Goal: Task Accomplishment & Management: Use online tool/utility

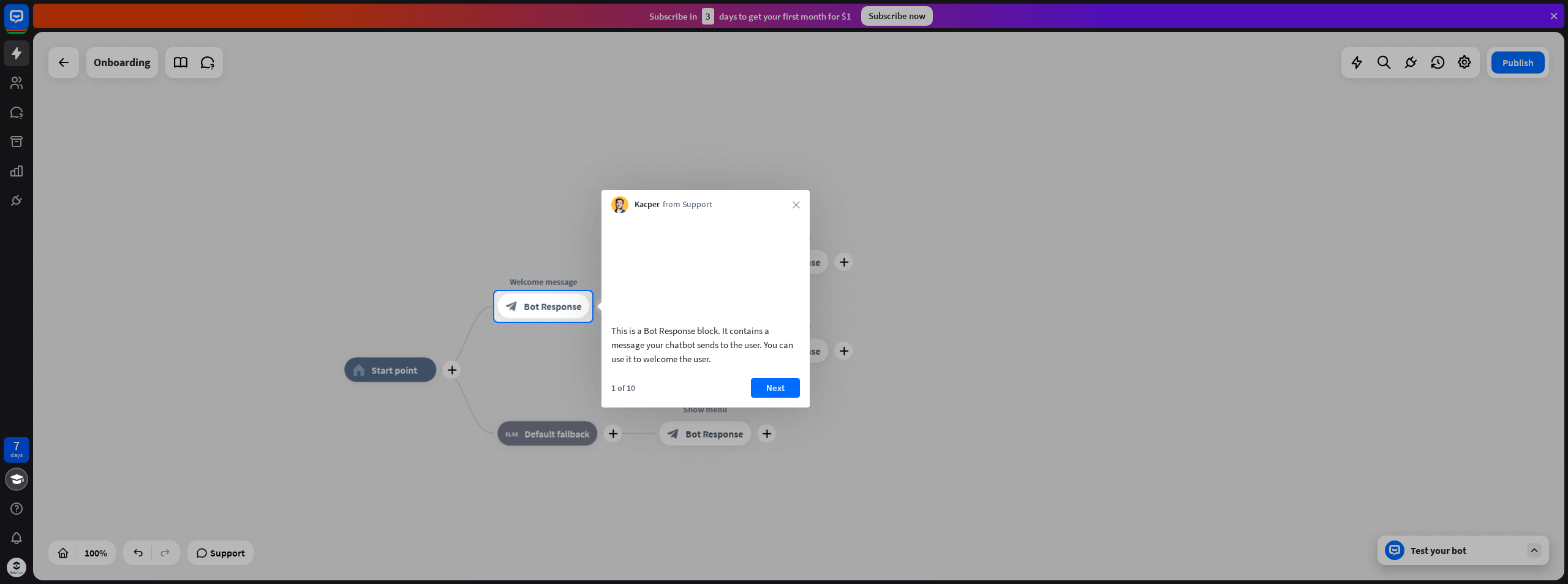
click at [799, 203] on icon "close" at bounding box center [796, 204] width 7 height 7
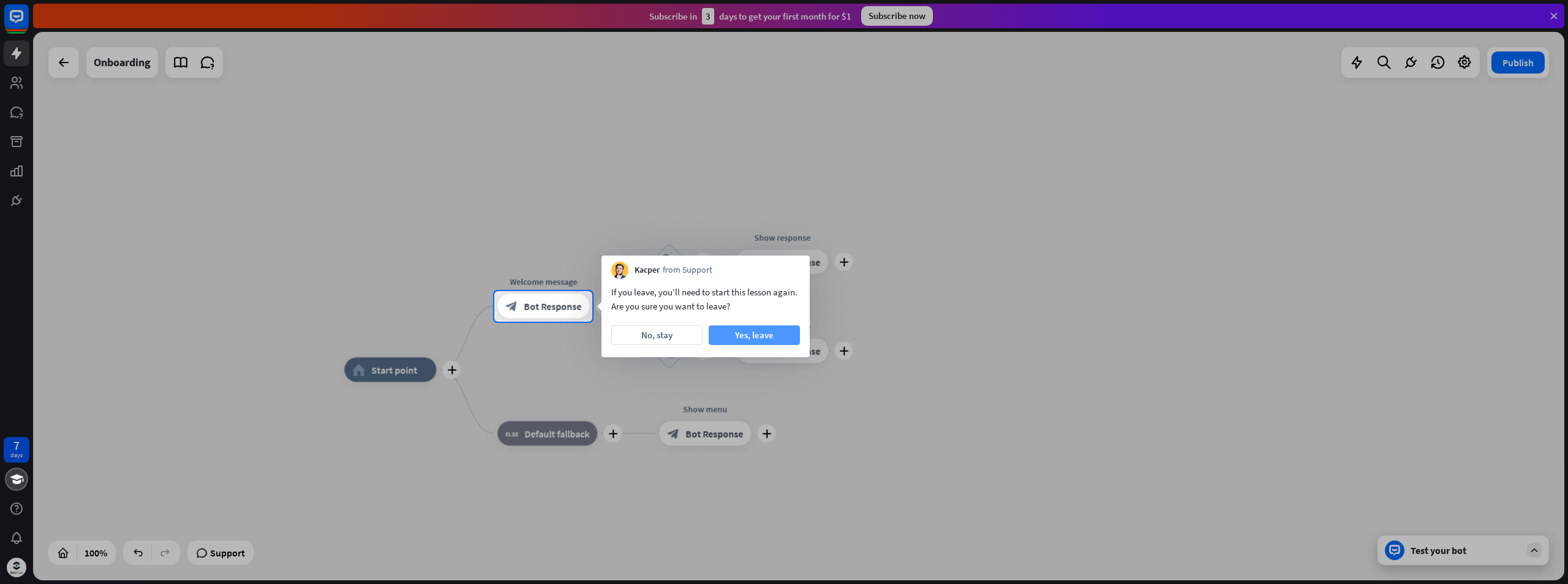
click at [755, 335] on button "Yes, leave" at bounding box center [754, 335] width 91 height 20
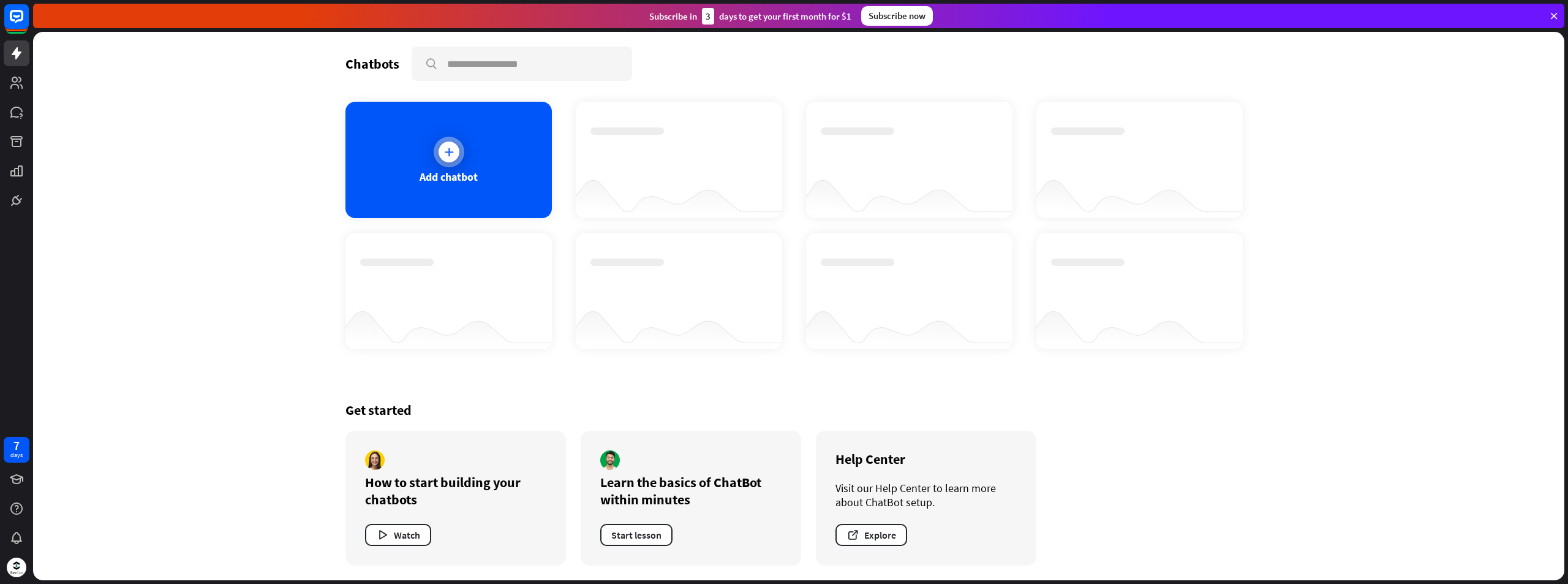
click at [450, 156] on icon at bounding box center [449, 152] width 12 height 12
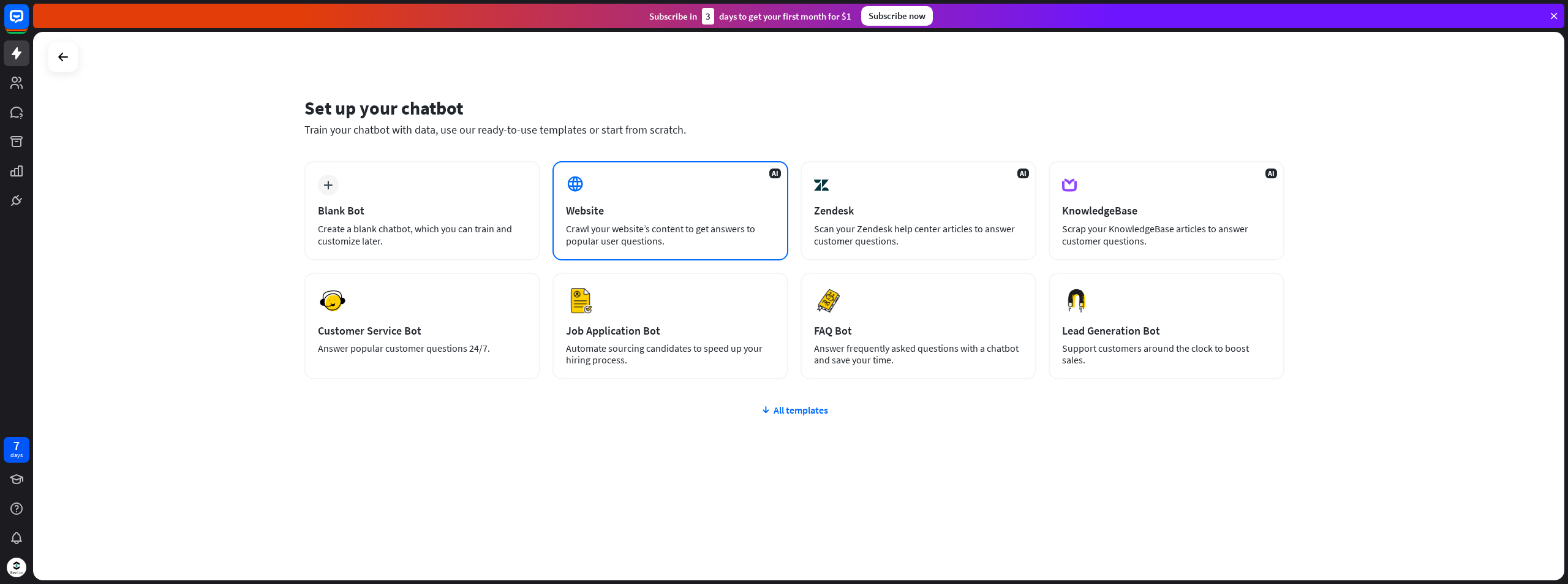
click at [676, 185] on div "AI Website Crawl your website’s content to get answers to popular user question…" at bounding box center [670, 211] width 236 height 99
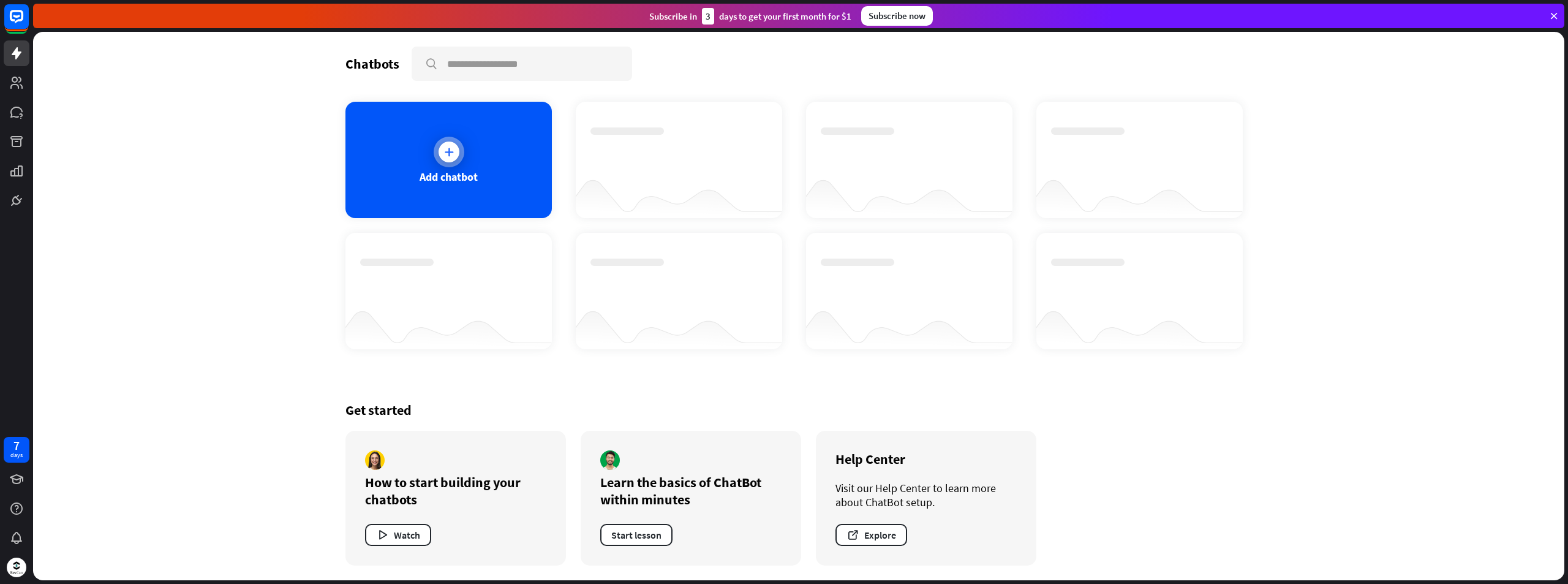
click at [433, 152] on div at bounding box center [448, 152] width 31 height 31
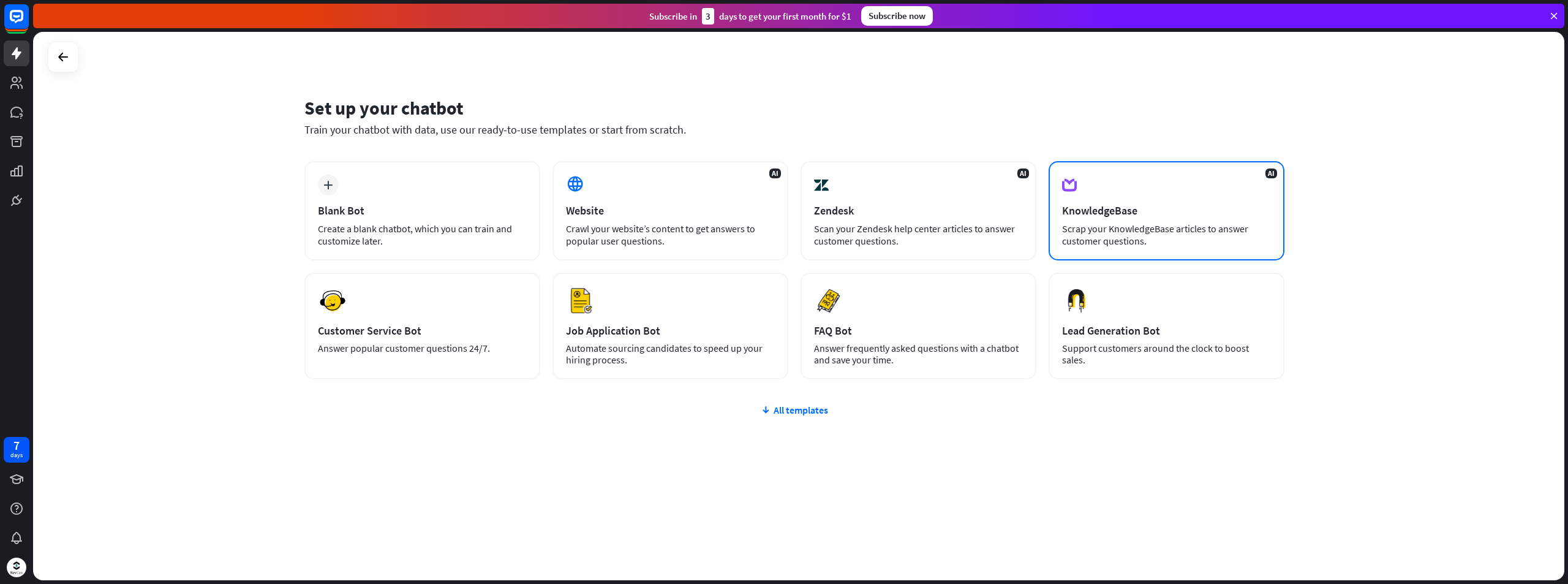
click at [1122, 211] on div "KnowledgeBase" at bounding box center [1166, 211] width 209 height 14
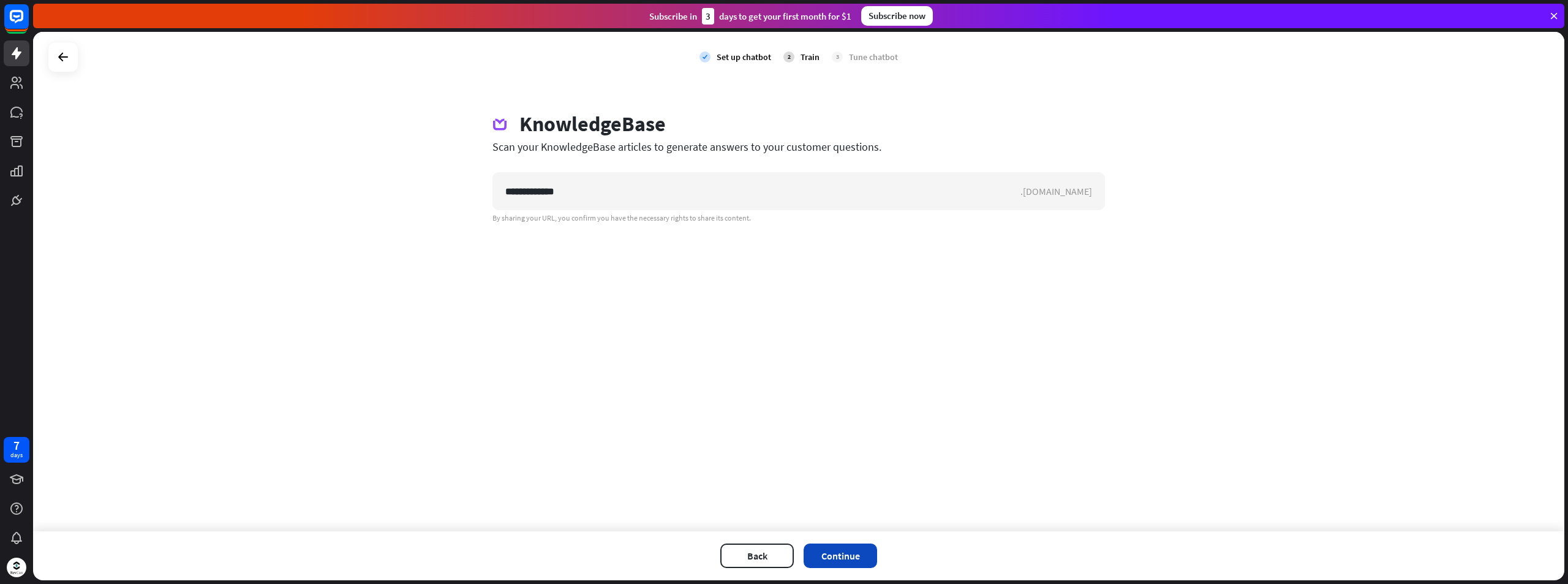
type input "**********"
click at [851, 559] on button "Continue" at bounding box center [840, 556] width 74 height 25
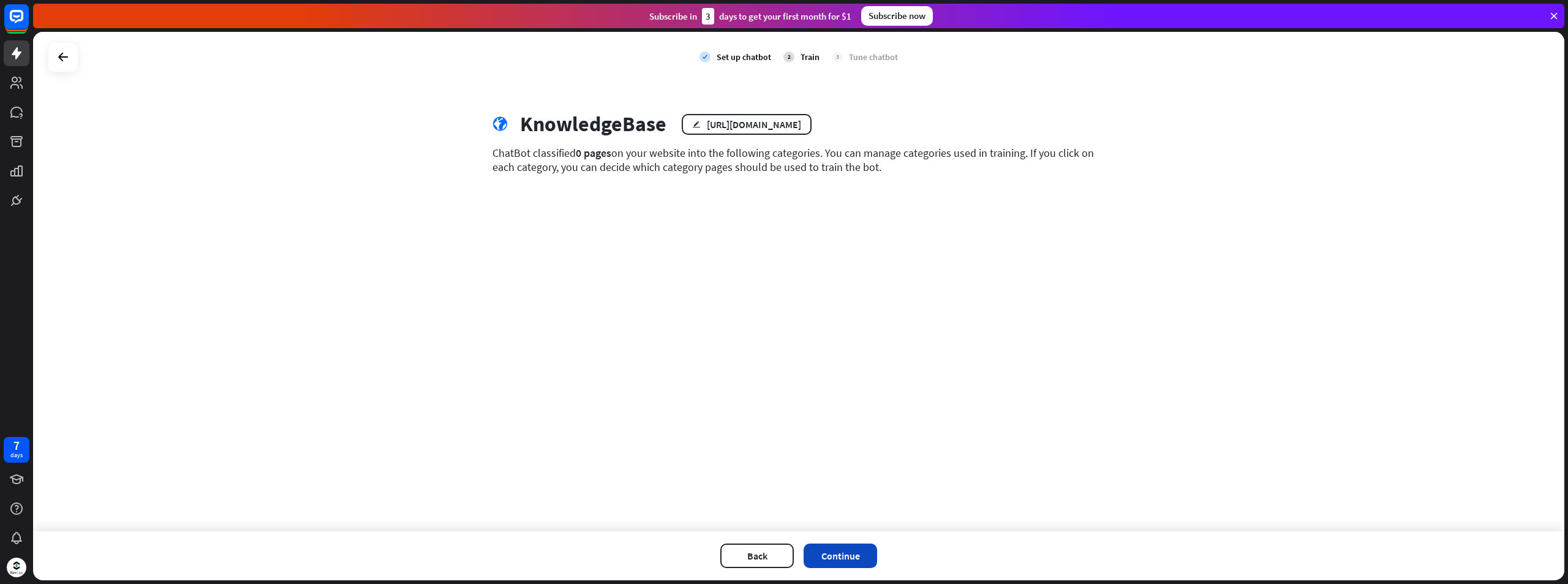
click at [840, 557] on button "Continue" at bounding box center [840, 556] width 74 height 25
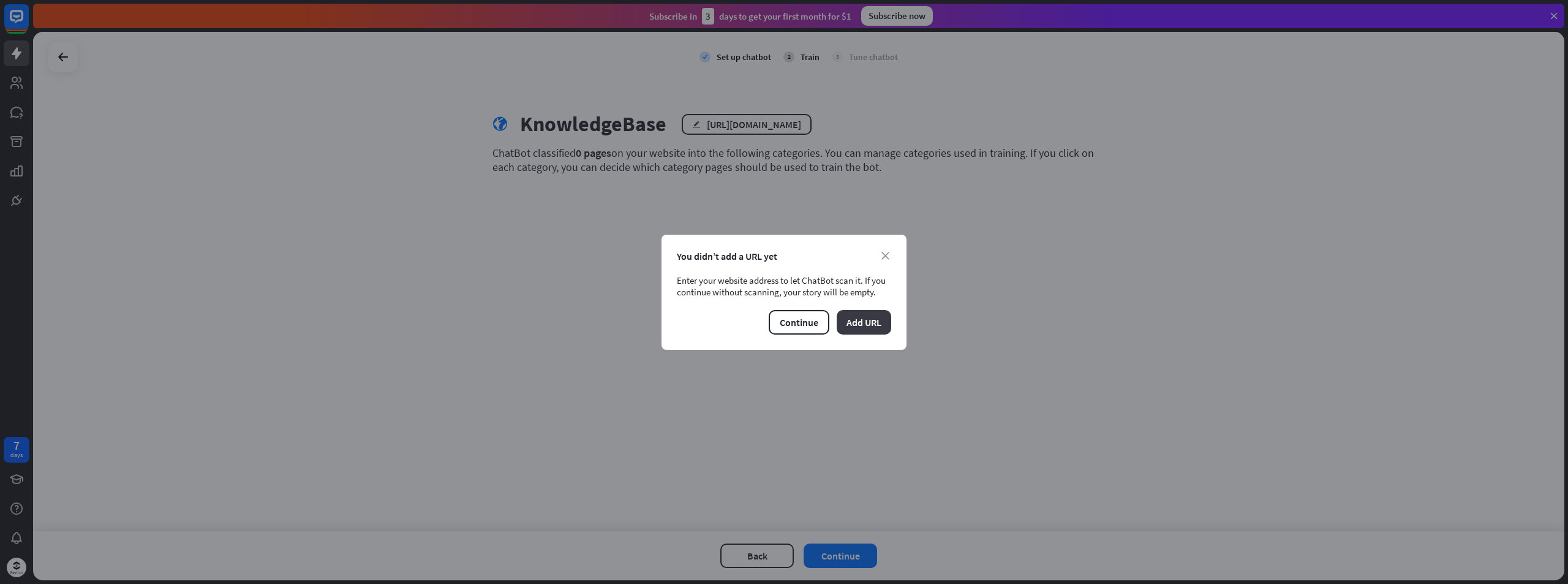
click at [872, 318] on button "Add URL" at bounding box center [864, 322] width 55 height 25
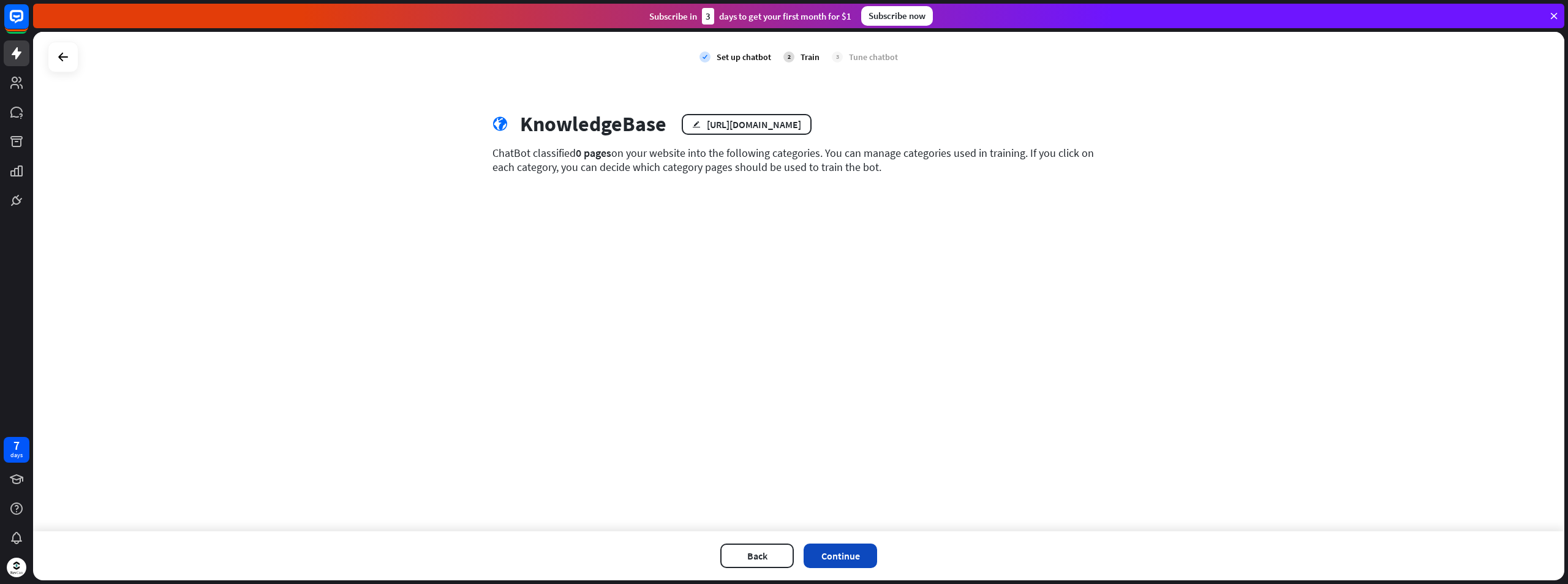
click at [852, 559] on button "Continue" at bounding box center [840, 556] width 74 height 25
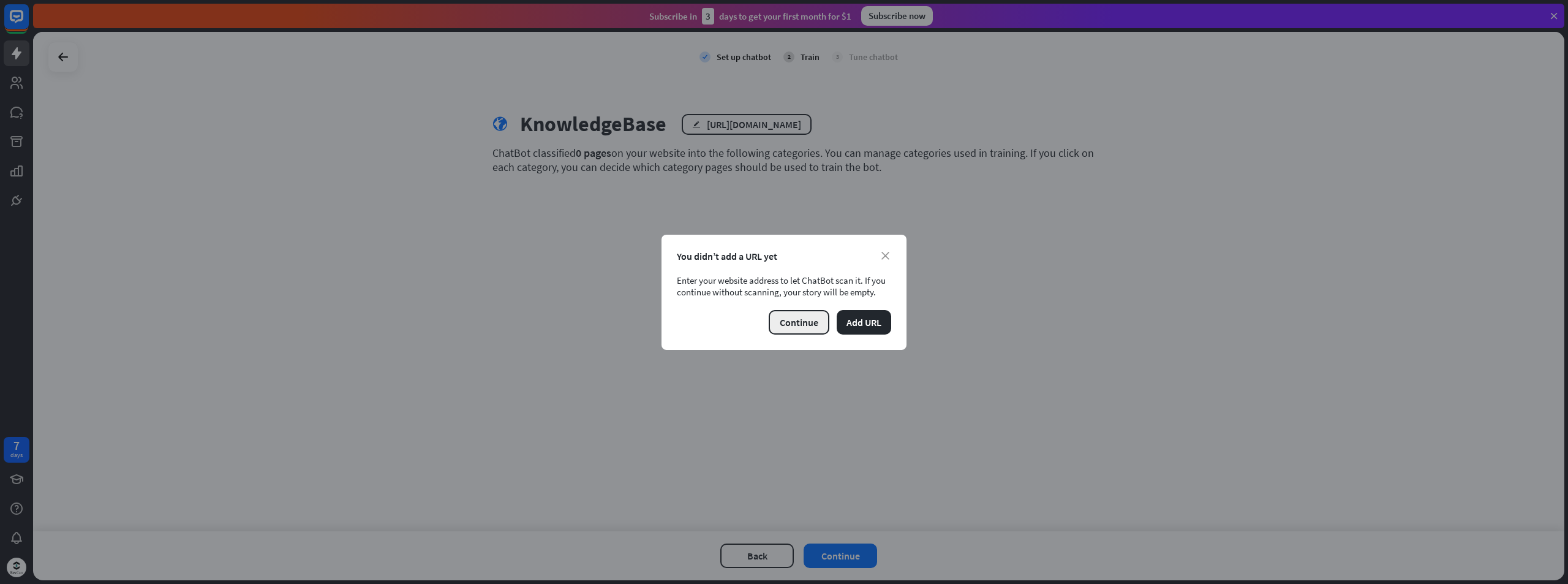
click at [808, 322] on button "Continue" at bounding box center [798, 322] width 61 height 25
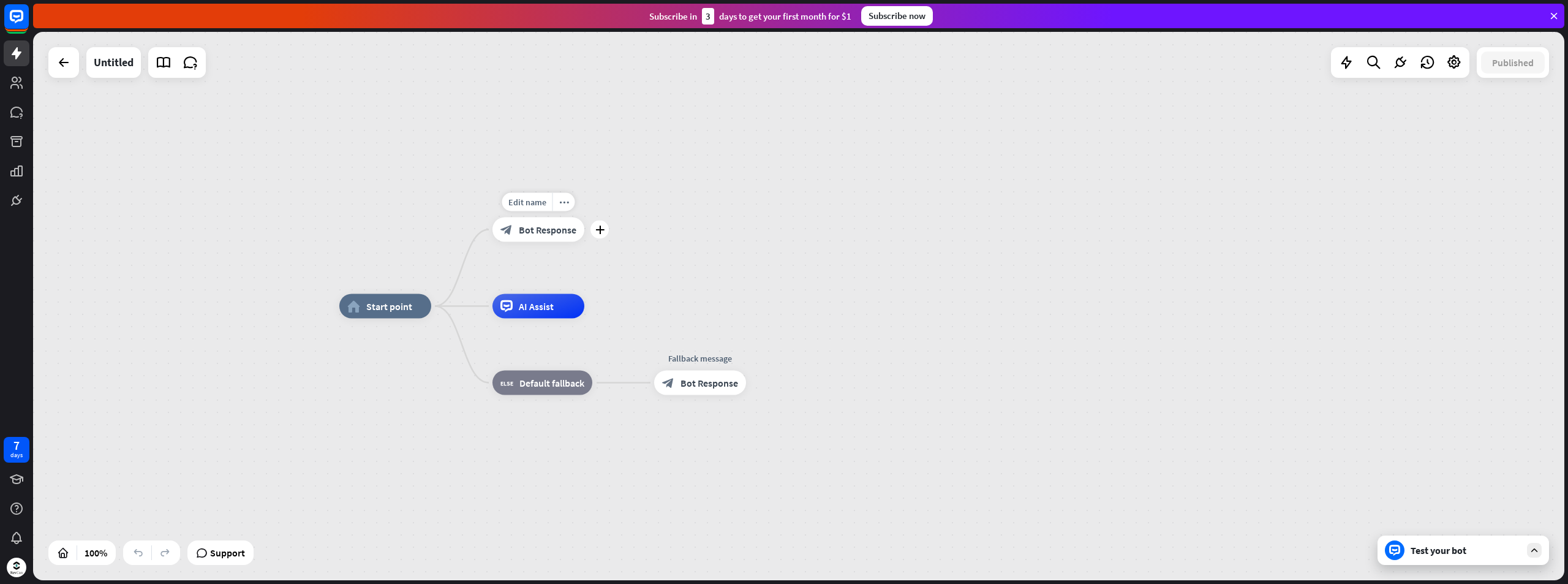
click at [535, 232] on span "Bot Response" at bounding box center [547, 230] width 57 height 12
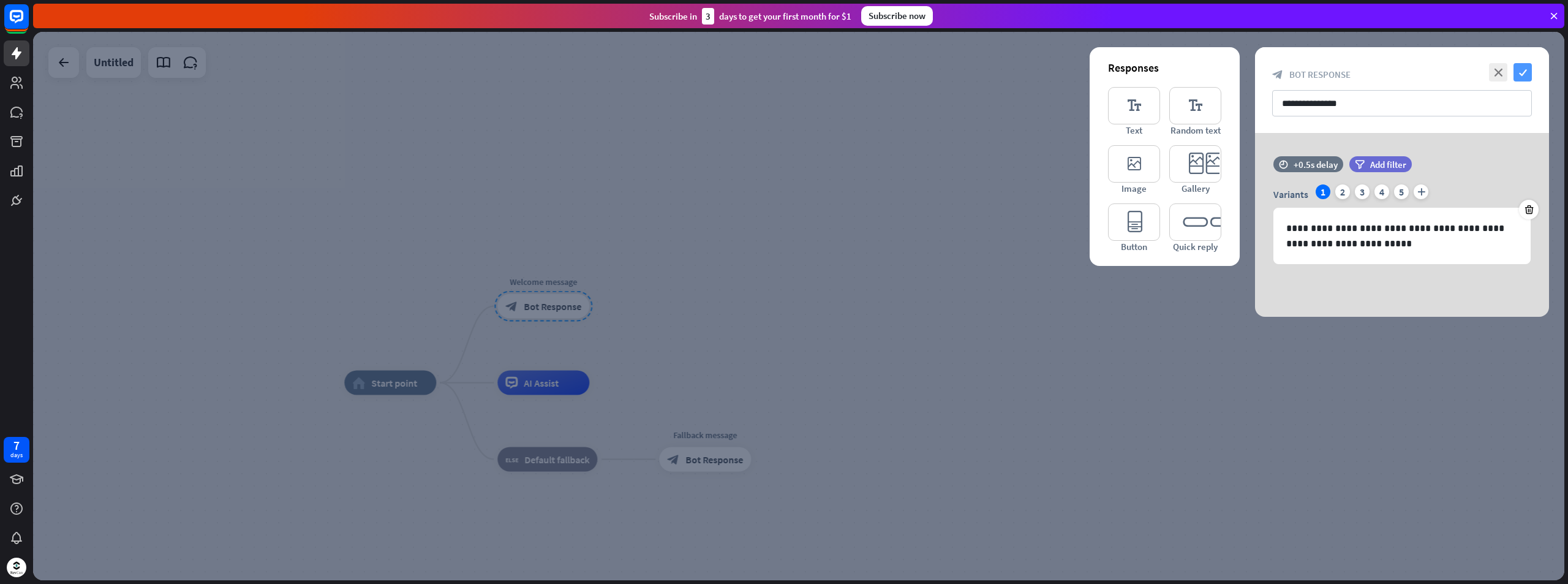
click at [1519, 71] on icon "check" at bounding box center [1522, 72] width 18 height 18
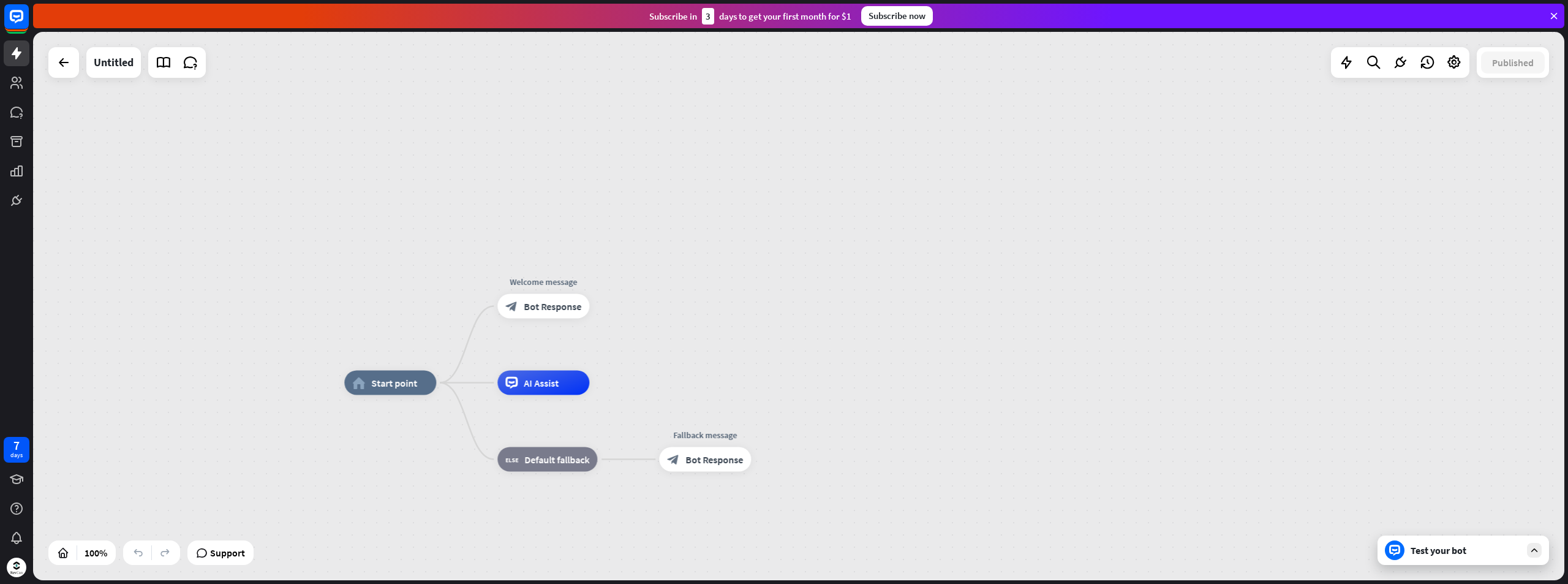
click at [1533, 553] on icon at bounding box center [1534, 550] width 11 height 11
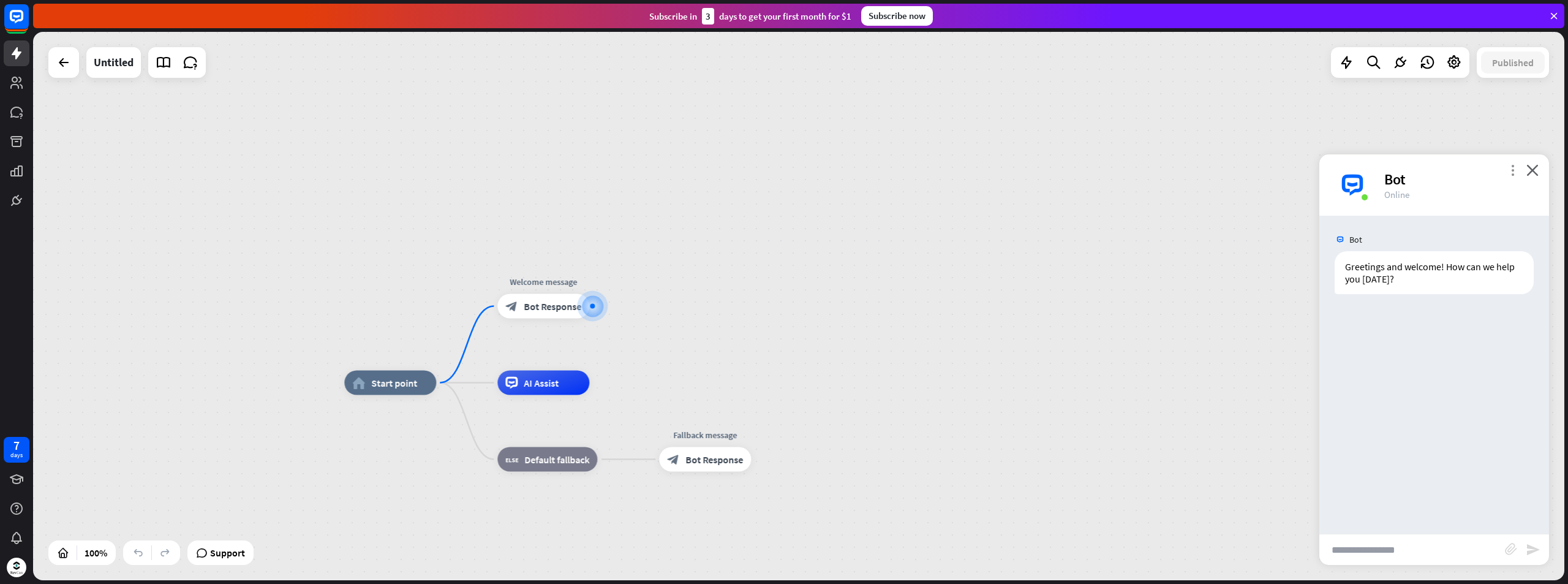
click at [1508, 173] on icon "more_vert" at bounding box center [1513, 170] width 12 height 12
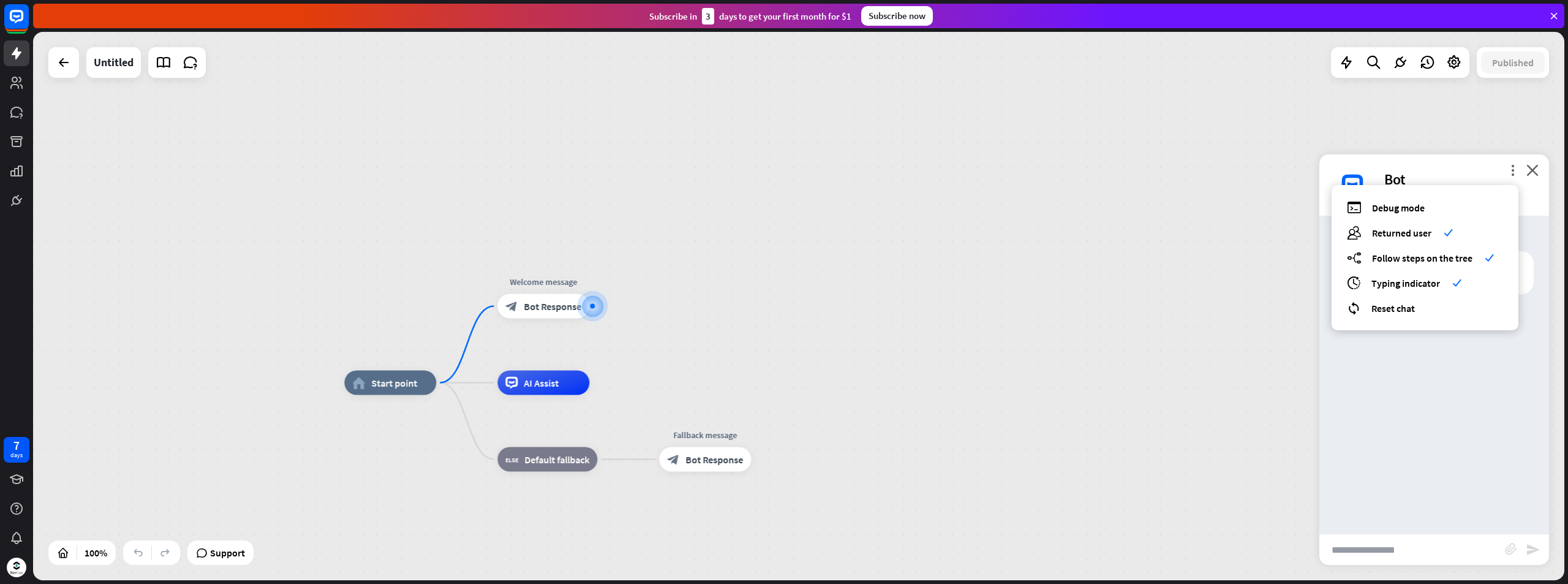
click at [1395, 122] on div "home_2 Start point Welcome message block_bot_response Bot Response AI Assist bl…" at bounding box center [798, 306] width 1531 height 548
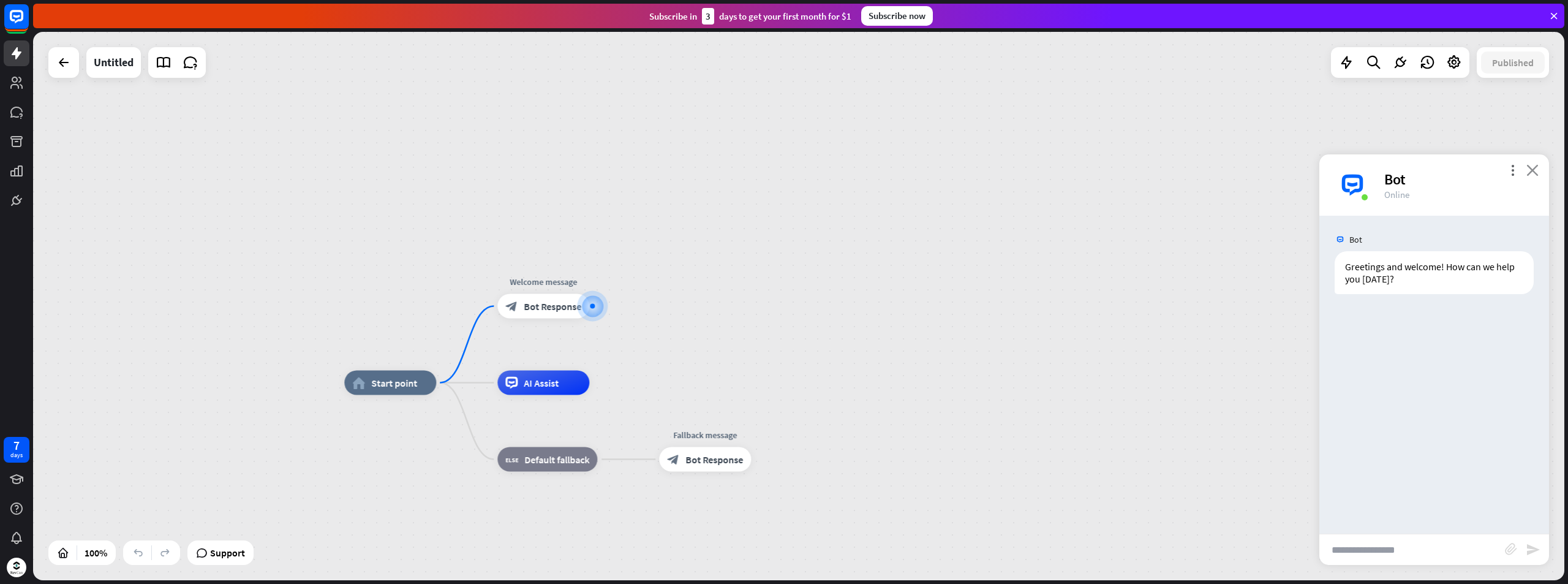
click at [1532, 171] on icon "close" at bounding box center [1532, 170] width 12 height 12
